Goal: Complete application form: Complete application form

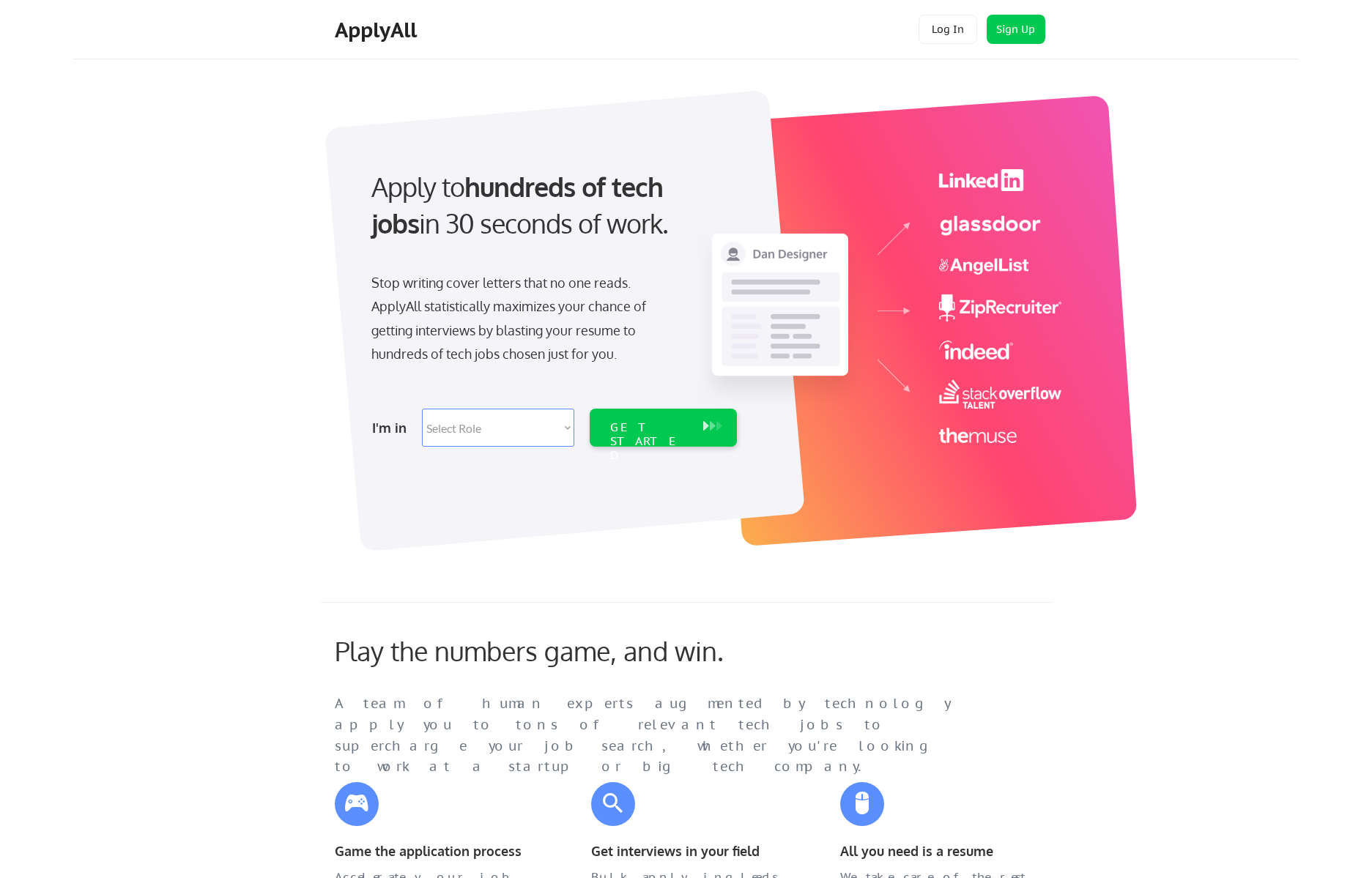
click at [507, 434] on select "Select Role Software Engineering Product Management Customer Success Sales UI/U…" at bounding box center [498, 427] width 153 height 38
select select ""marketing___comms""
click at [422, 408] on select "Select Role Software Engineering Product Management Customer Success Sales UI/U…" at bounding box center [498, 427] width 153 height 38
select select ""marketing___comms""
click at [693, 430] on div "GET STARTED" at bounding box center [649, 427] width 93 height 38
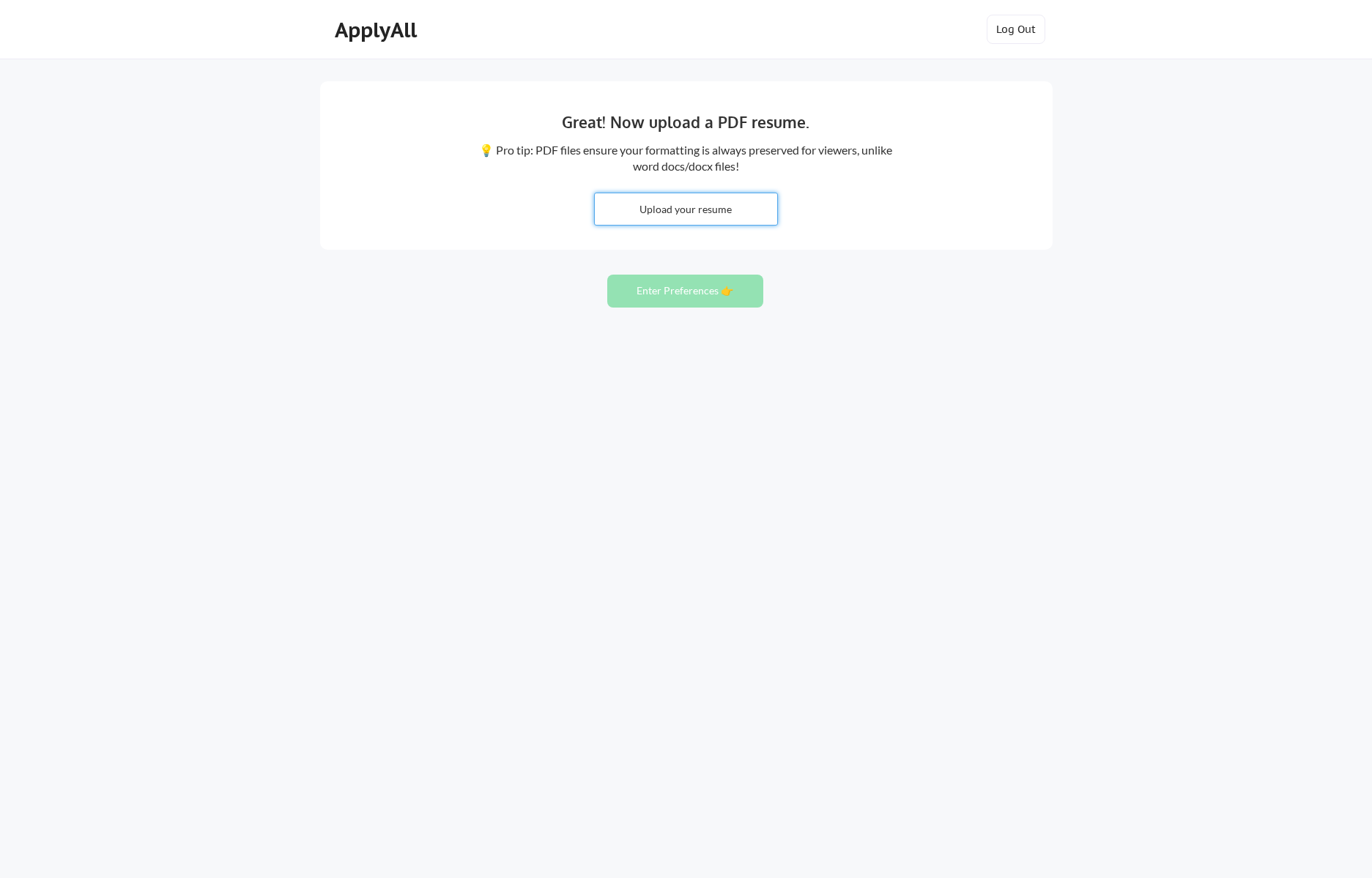
click at [726, 213] on input "file" at bounding box center [686, 209] width 182 height 31
click at [753, 205] on input "file" at bounding box center [686, 209] width 182 height 31
type input "C:\fakepath\RyanCykiertResume2025.pdf"
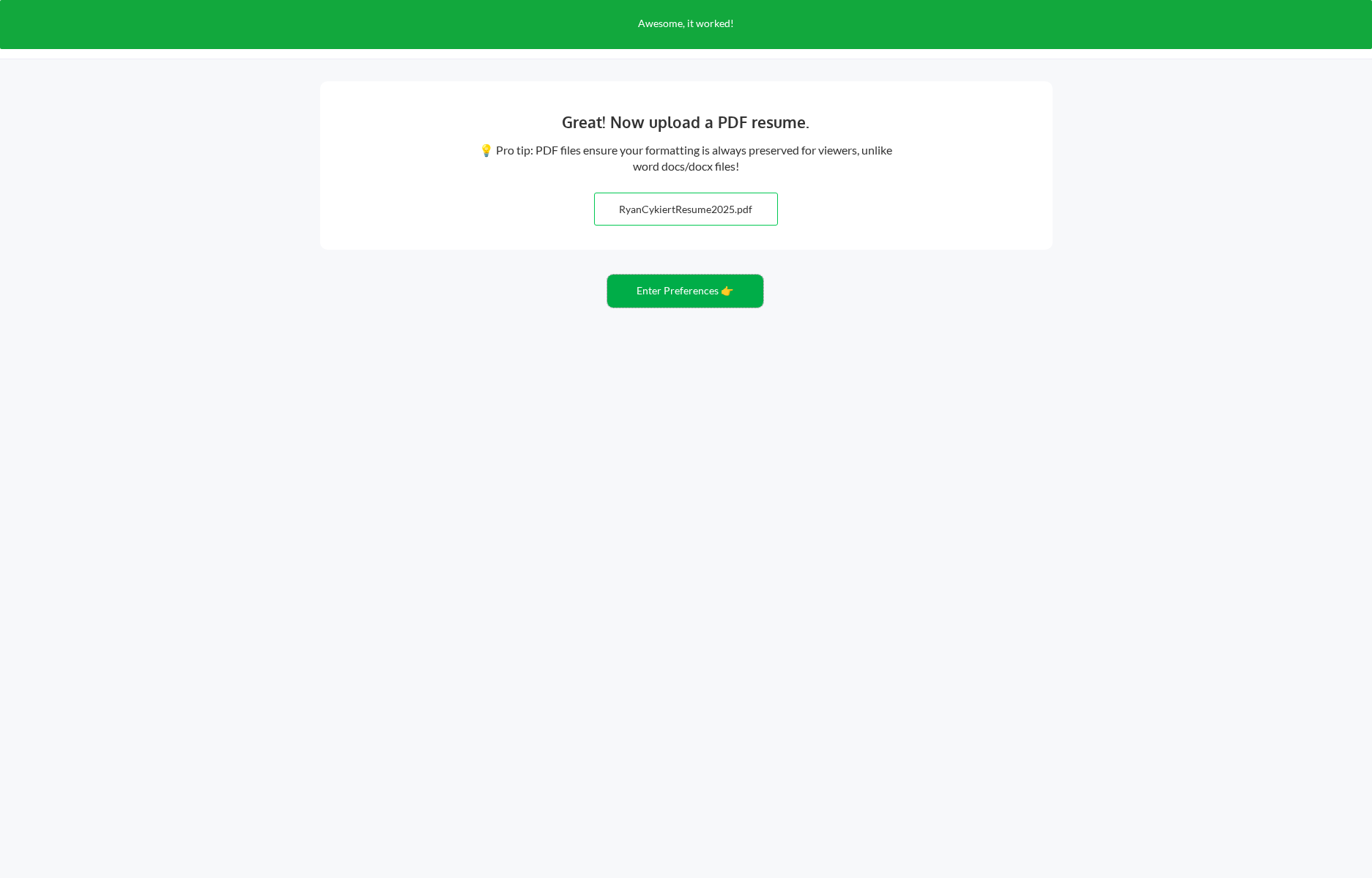
click at [718, 295] on button "Enter Preferences 👉" at bounding box center [685, 292] width 156 height 33
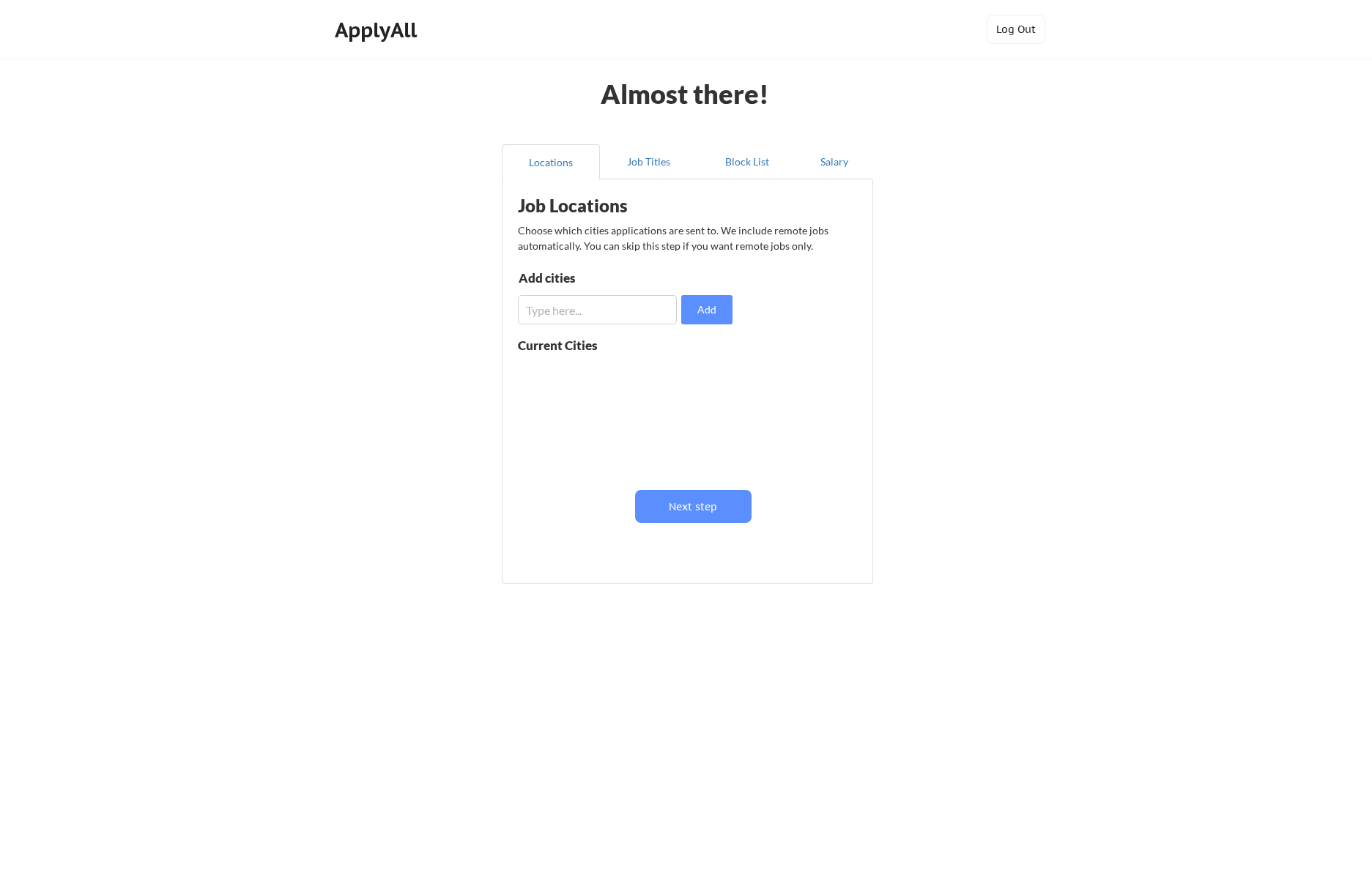
click at [571, 314] on input "input" at bounding box center [597, 309] width 159 height 29
type input "Detroit, MI"
click at [711, 302] on button "Add" at bounding box center [707, 309] width 51 height 29
click at [682, 370] on button at bounding box center [686, 373] width 11 height 11
click at [836, 163] on button "Salary" at bounding box center [834, 162] width 77 height 35
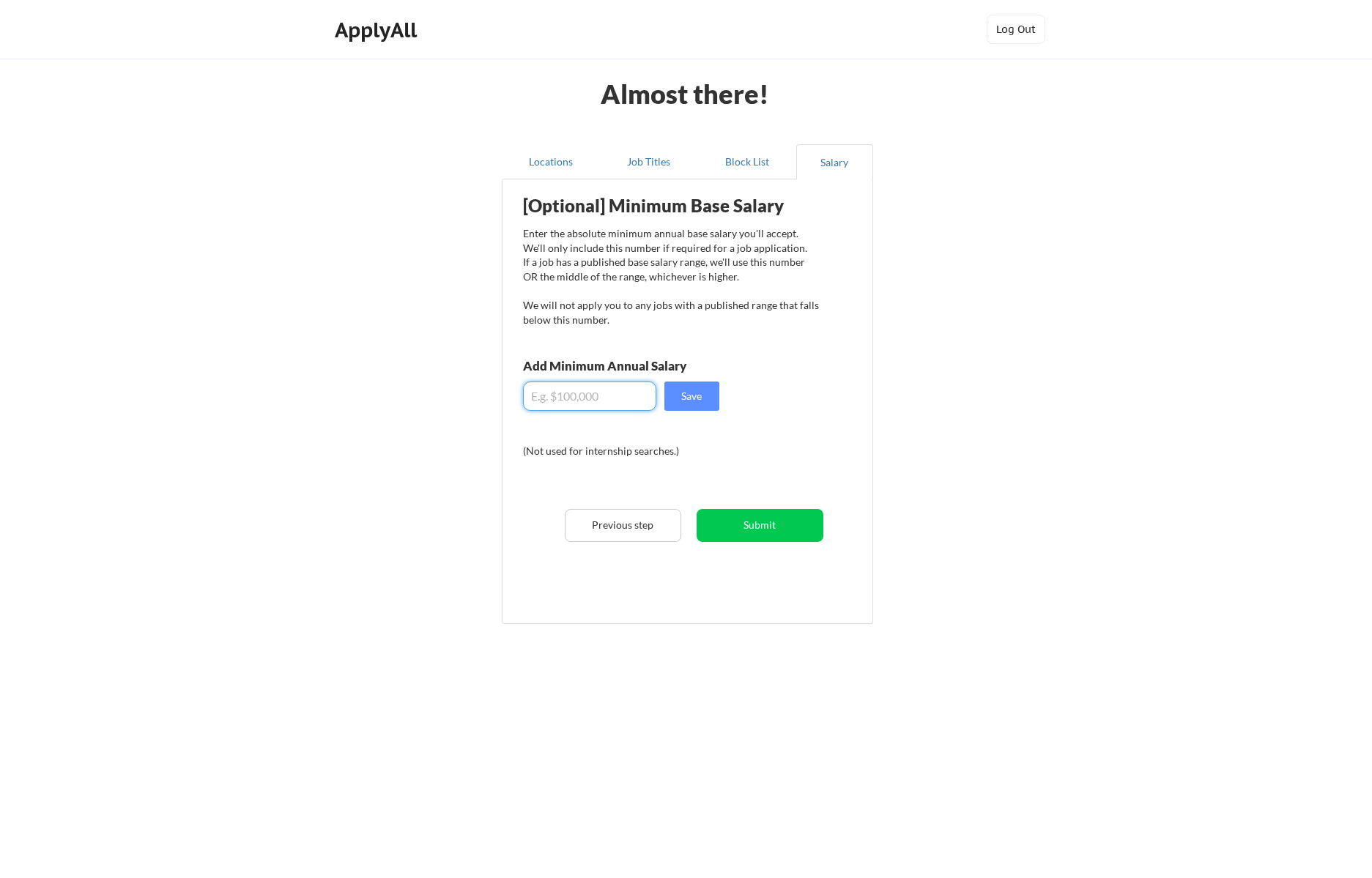
click at [591, 402] on input "input" at bounding box center [590, 396] width 133 height 29
type input "$190,000"
click at [677, 406] on button "Save" at bounding box center [692, 396] width 55 height 29
click at [747, 158] on button "Block List" at bounding box center [747, 162] width 98 height 35
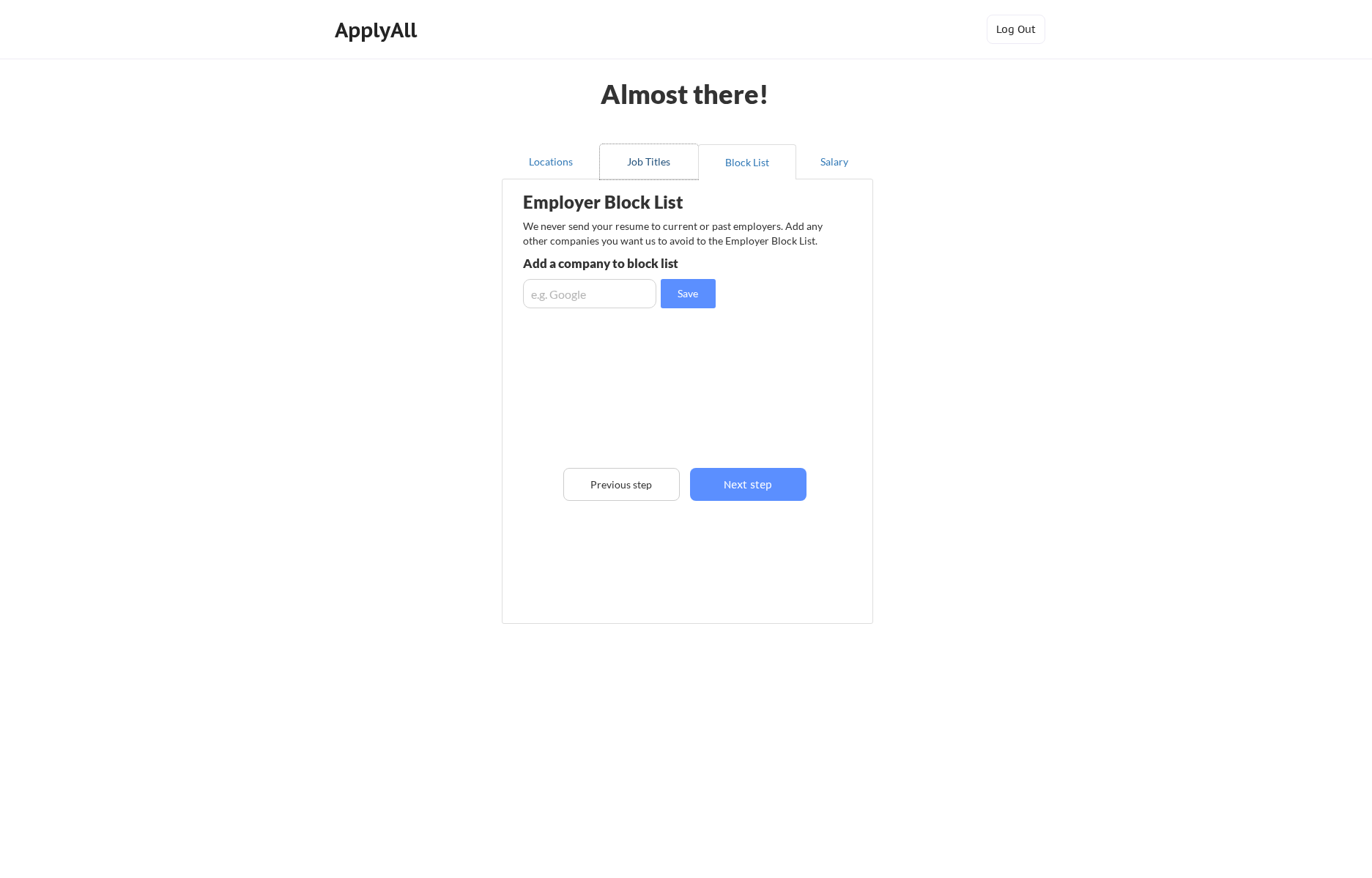
click at [641, 162] on button "Job Titles" at bounding box center [649, 162] width 98 height 35
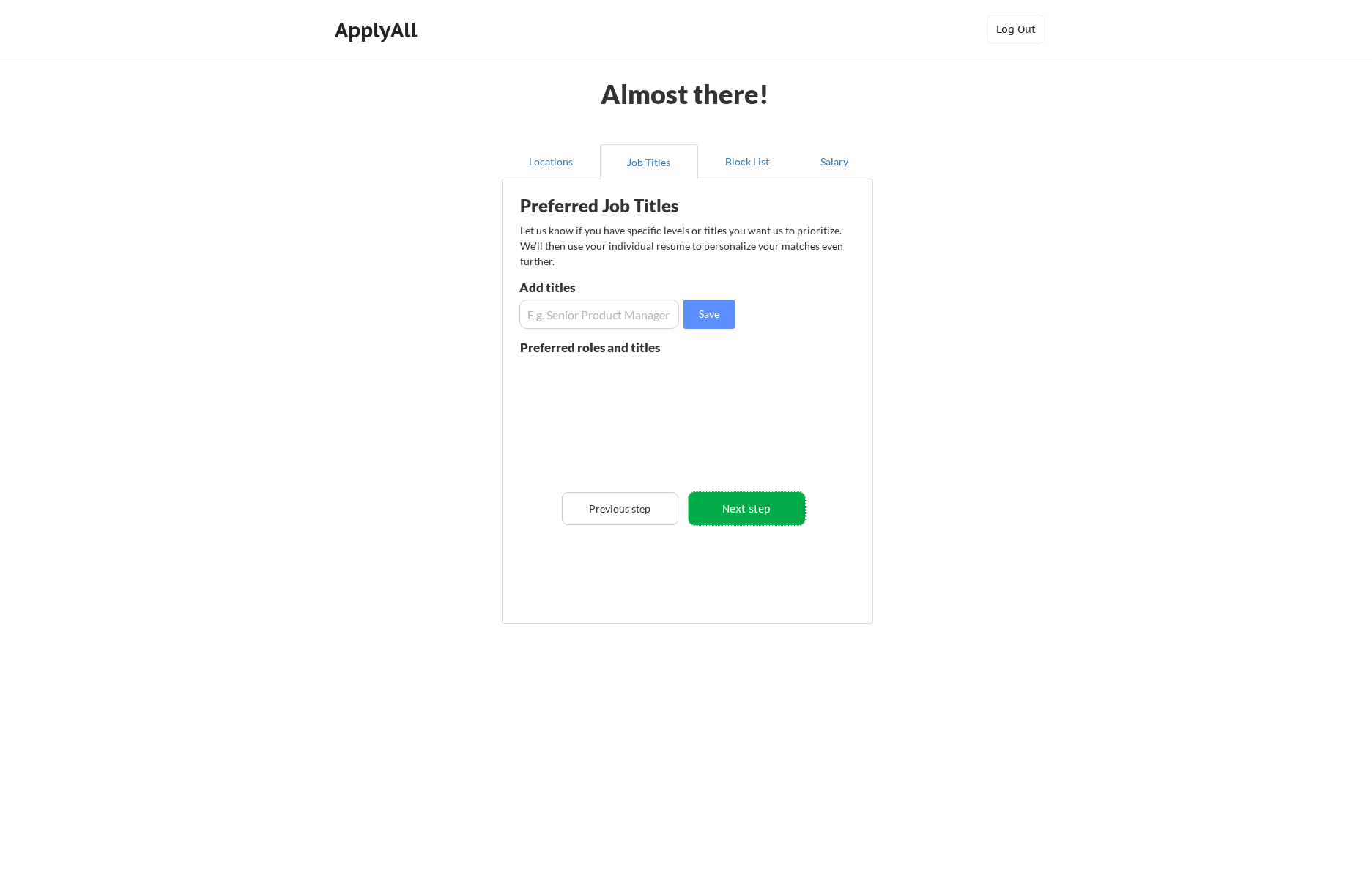
click at [763, 508] on button "Next step" at bounding box center [746, 509] width 117 height 33
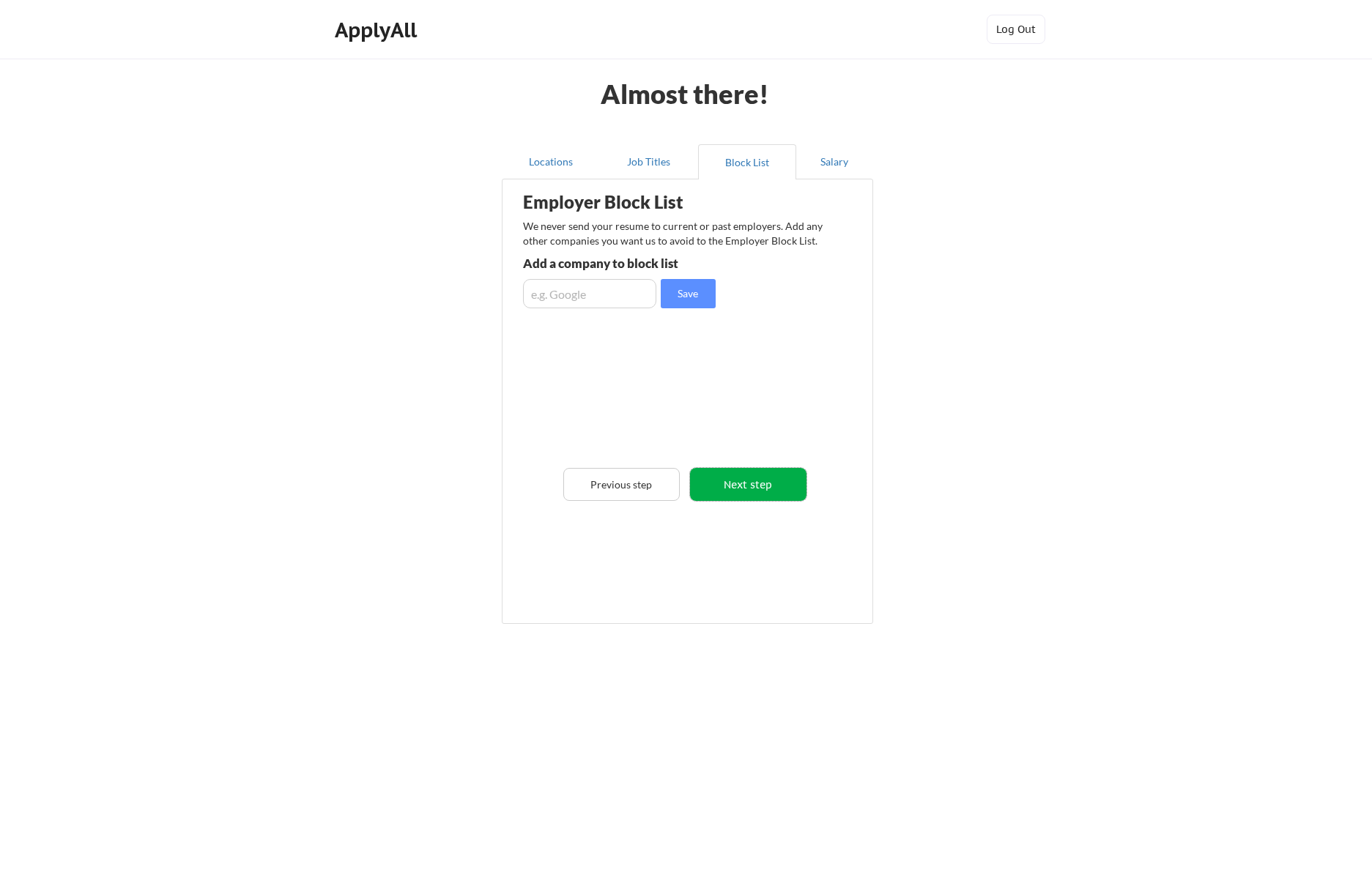
click at [763, 494] on button "Next step" at bounding box center [748, 485] width 117 height 33
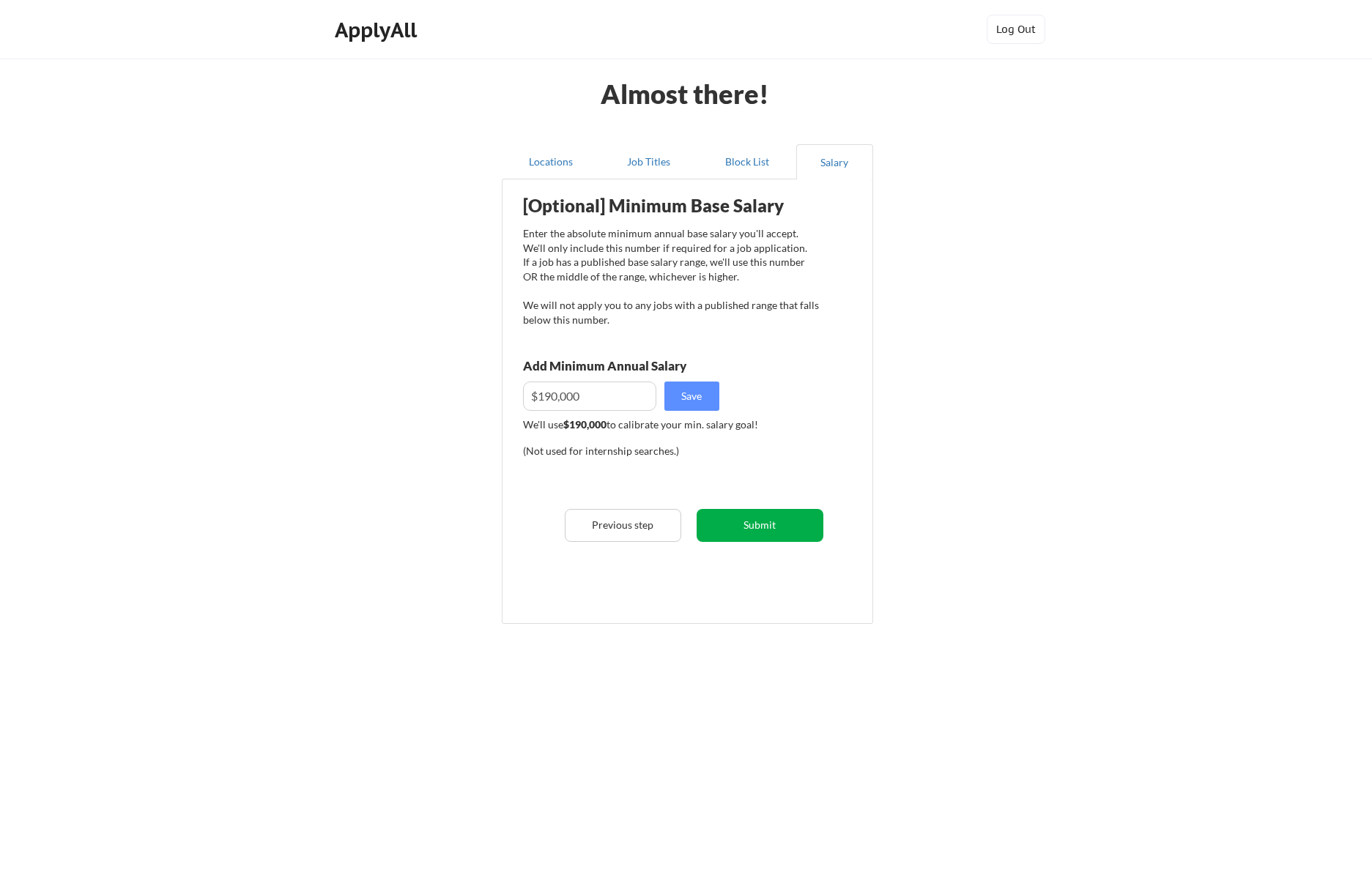
click at [763, 530] on button "Submit" at bounding box center [759, 526] width 126 height 33
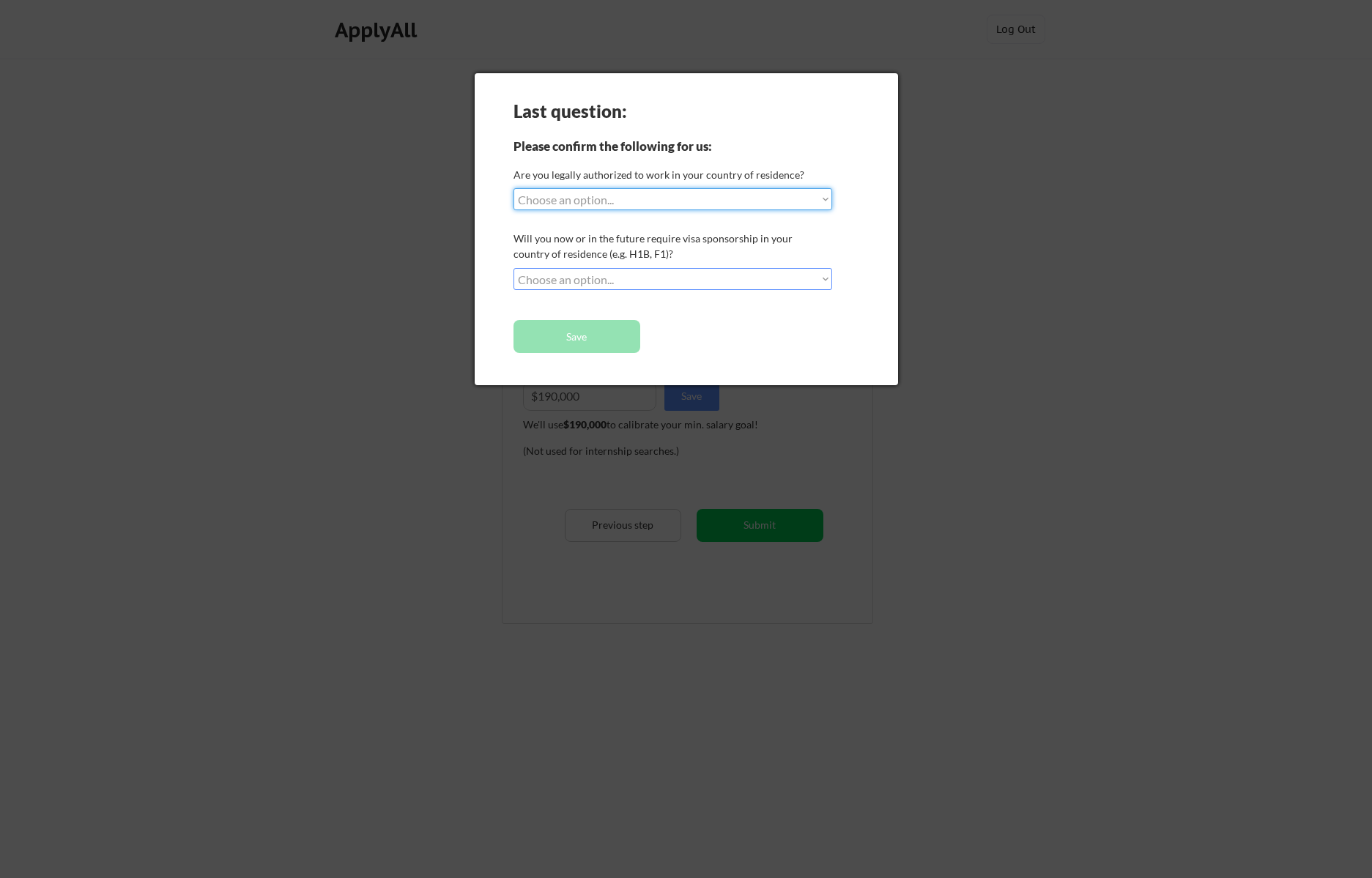
click at [636, 206] on select "Choose an option... Yes, I am a US Citizen Yes, I am a Canadian Citizen Yes, I …" at bounding box center [672, 199] width 318 height 22
select select ""yes__i_am_a_us_citizen""
click at [513, 188] on select "Choose an option... Yes, I am a US Citizen Yes, I am a Canadian Citizen Yes, I …" at bounding box center [672, 199] width 318 height 22
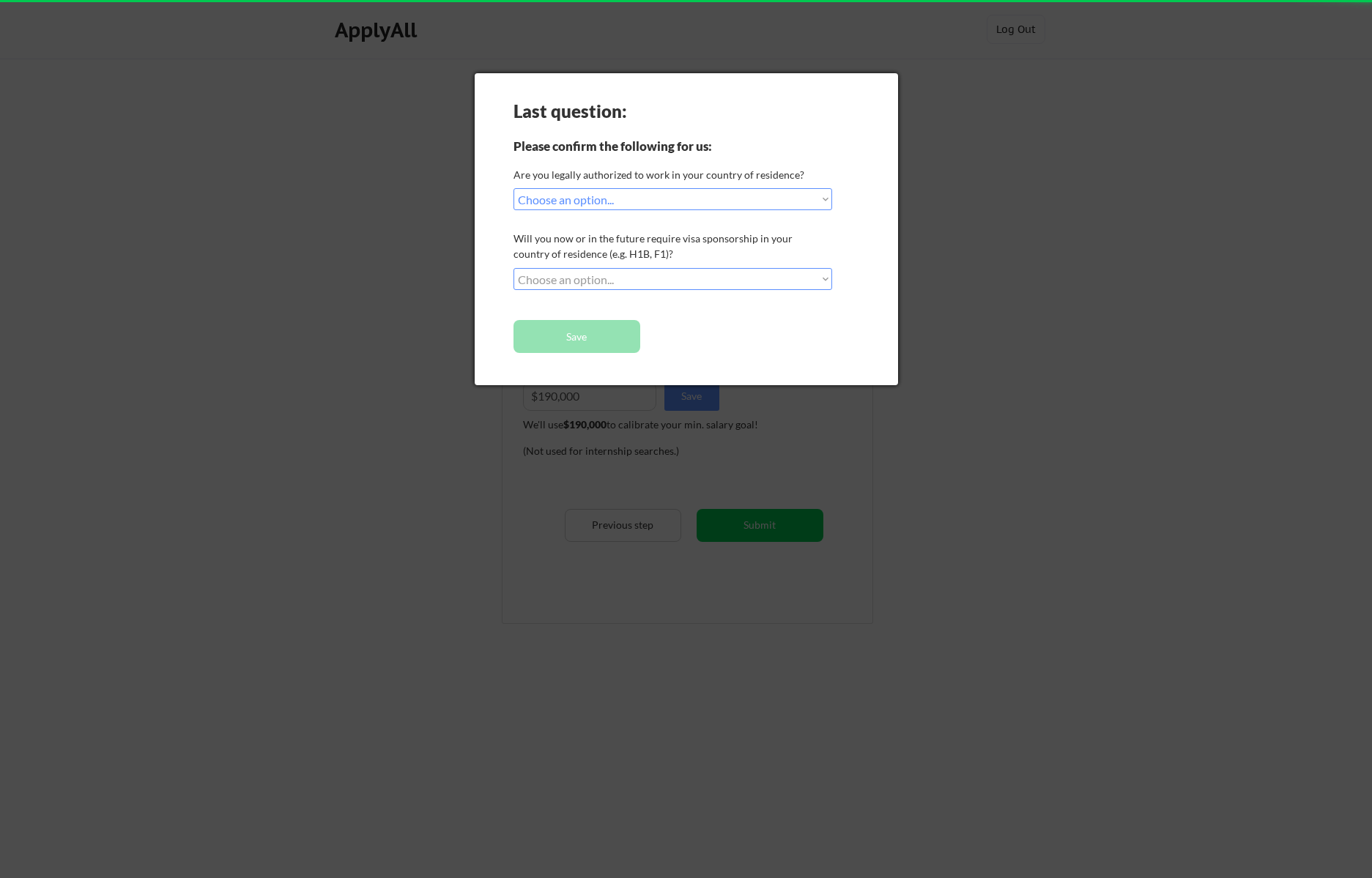
click at [633, 280] on select "Choose an option... No, I will not need sponsorship Yes, I will need sponsorship" at bounding box center [672, 279] width 318 height 22
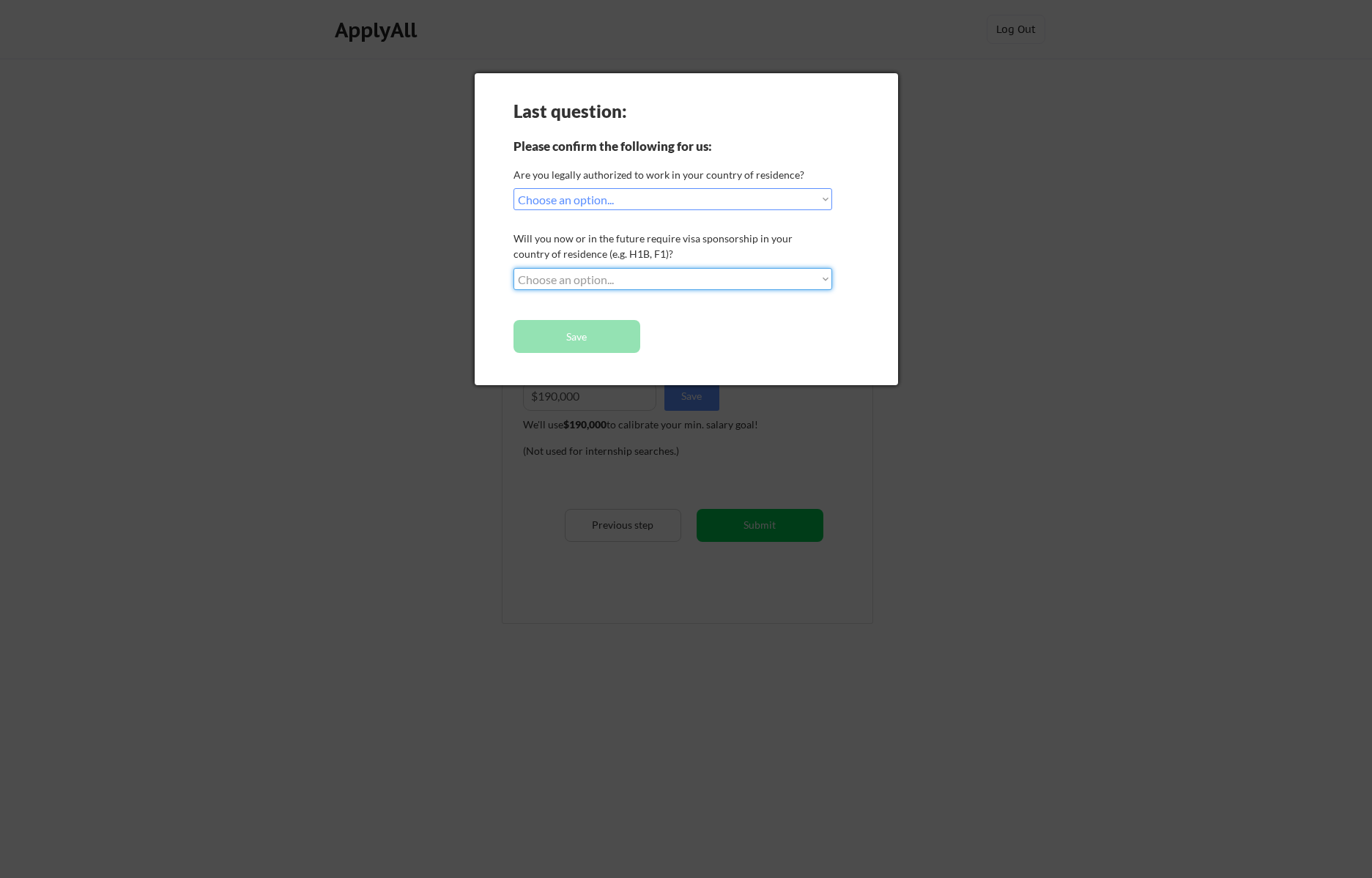
select select ""no__i_will_not_need_sponsorship""
click at [513, 268] on select "Choose an option... No, I will not need sponsorship Yes, I will need sponsorship" at bounding box center [672, 279] width 318 height 22
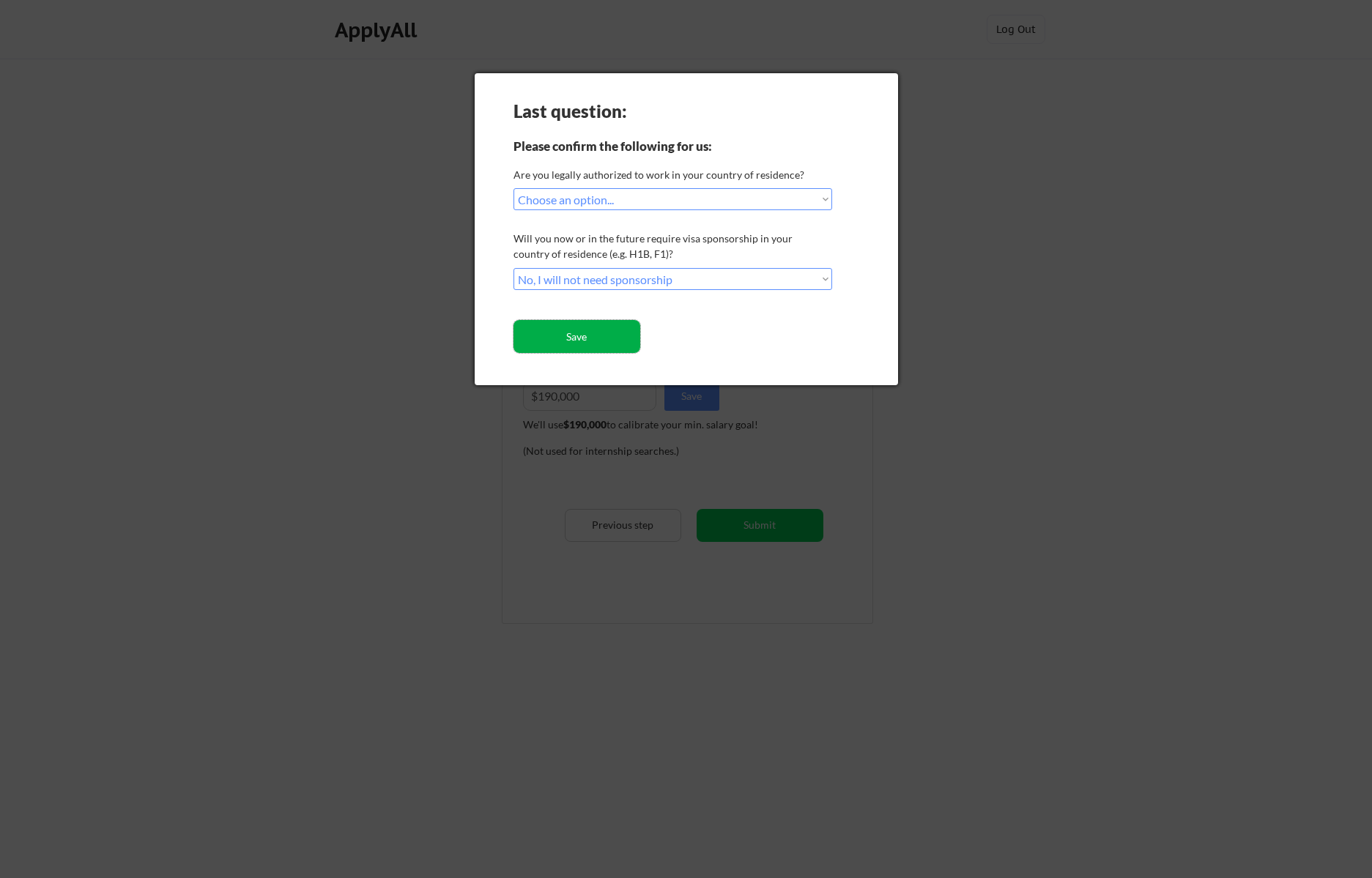
click at [604, 341] on button "Save" at bounding box center [576, 337] width 126 height 33
